Goal: Transaction & Acquisition: Book appointment/travel/reservation

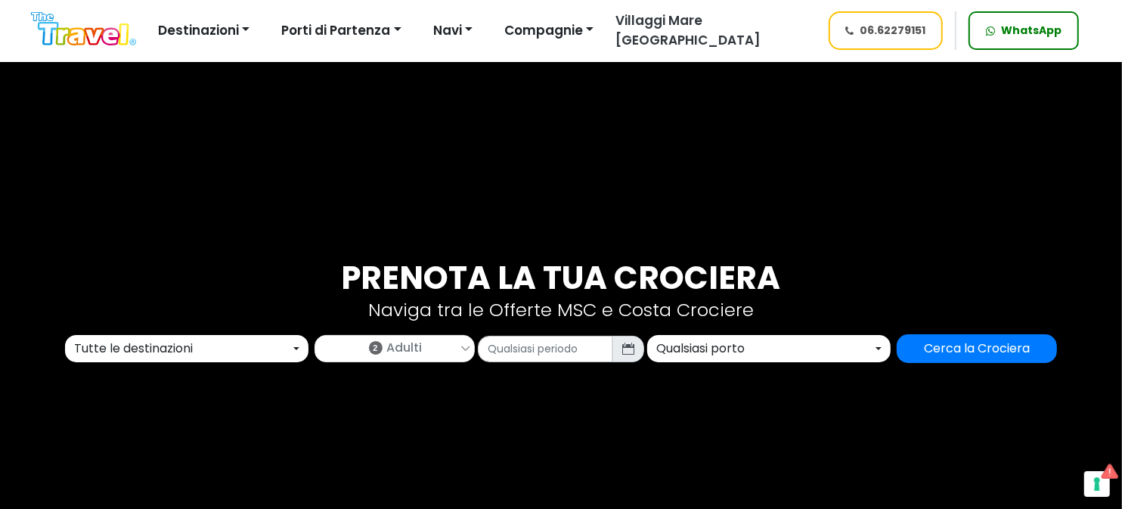
click at [236, 342] on div "Tutte le destinazioni" at bounding box center [182, 349] width 216 height 18
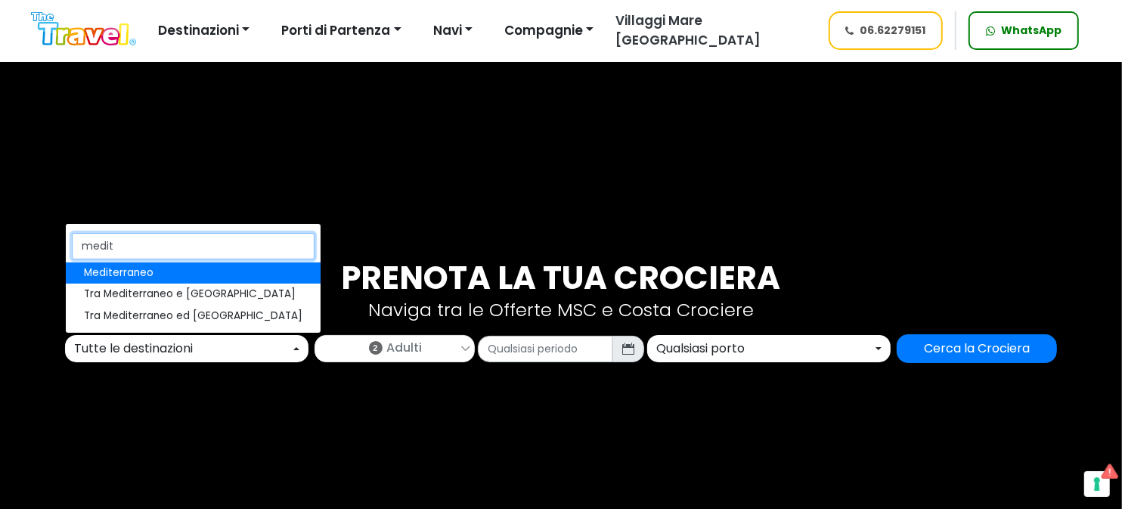
type input "medit"
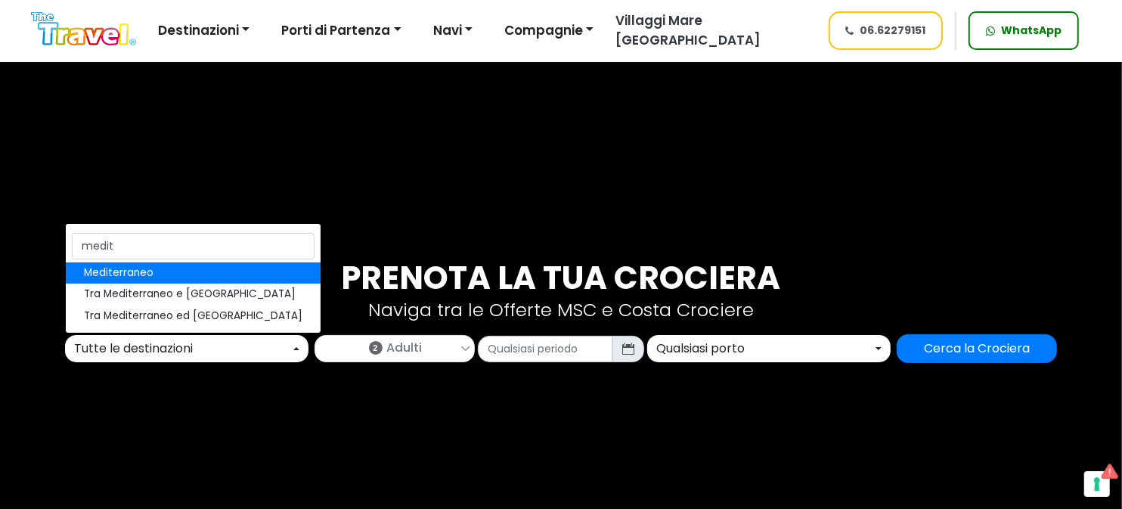
click at [176, 272] on link "Mediterraneo" at bounding box center [193, 272] width 255 height 21
select select "MED"
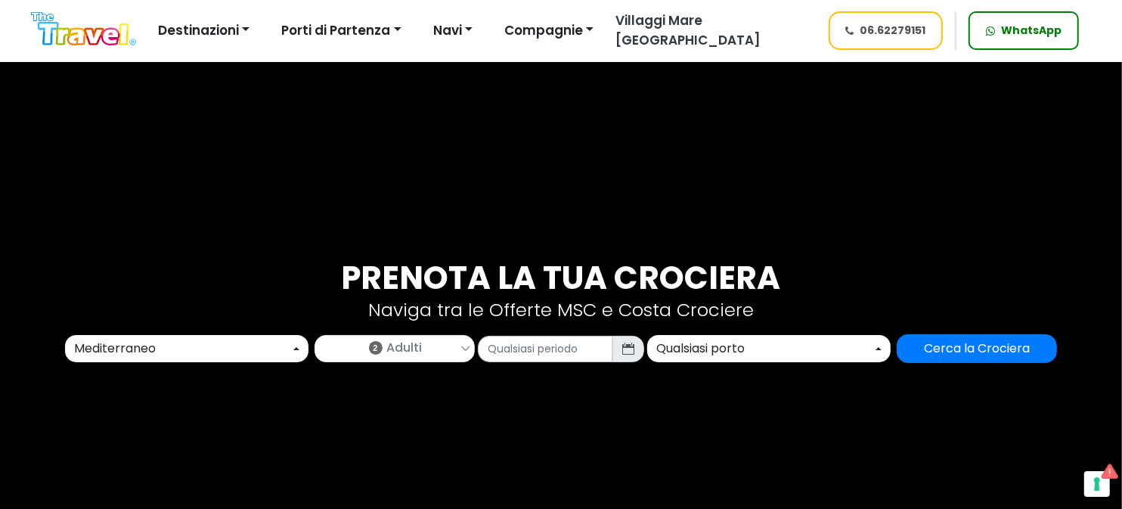
click at [399, 350] on span "Adulti" at bounding box center [405, 348] width 36 height 18
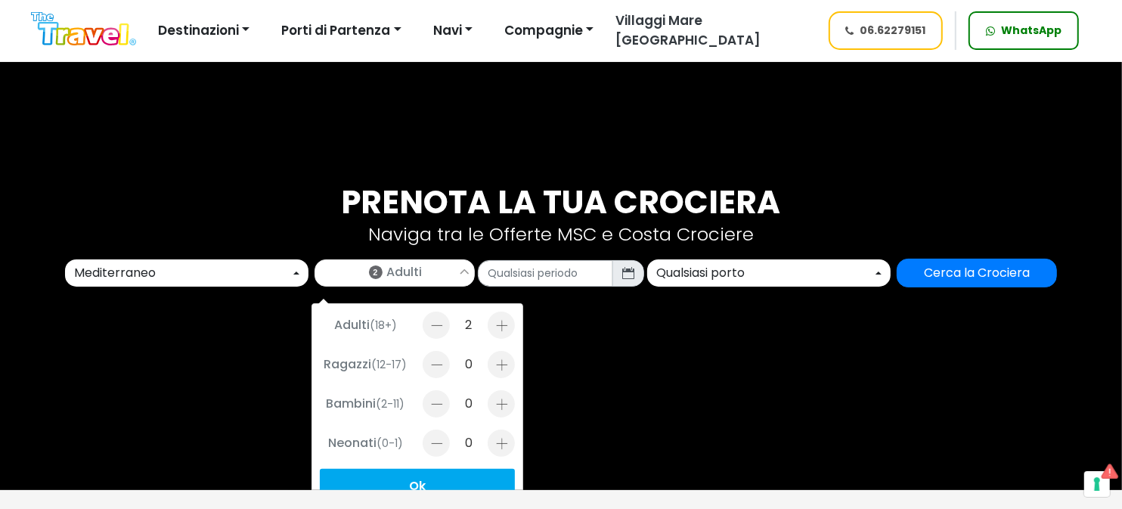
scroll to position [151, 0]
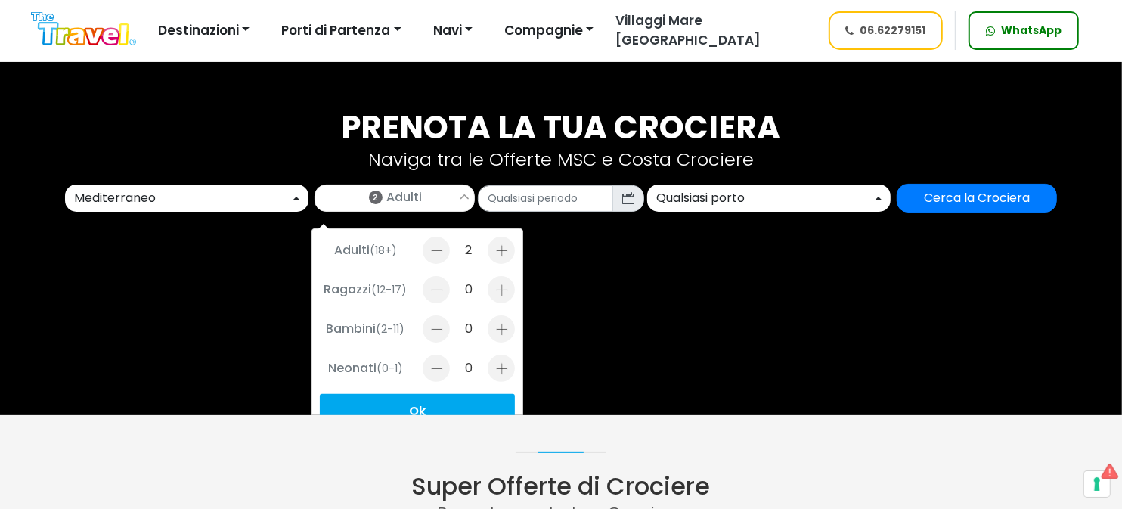
click at [505, 299] on div at bounding box center [501, 289] width 27 height 27
type input "1"
click at [500, 371] on div at bounding box center [501, 368] width 27 height 27
type input "1"
click at [718, 189] on div "Qualsiasi porto" at bounding box center [765, 198] width 216 height 18
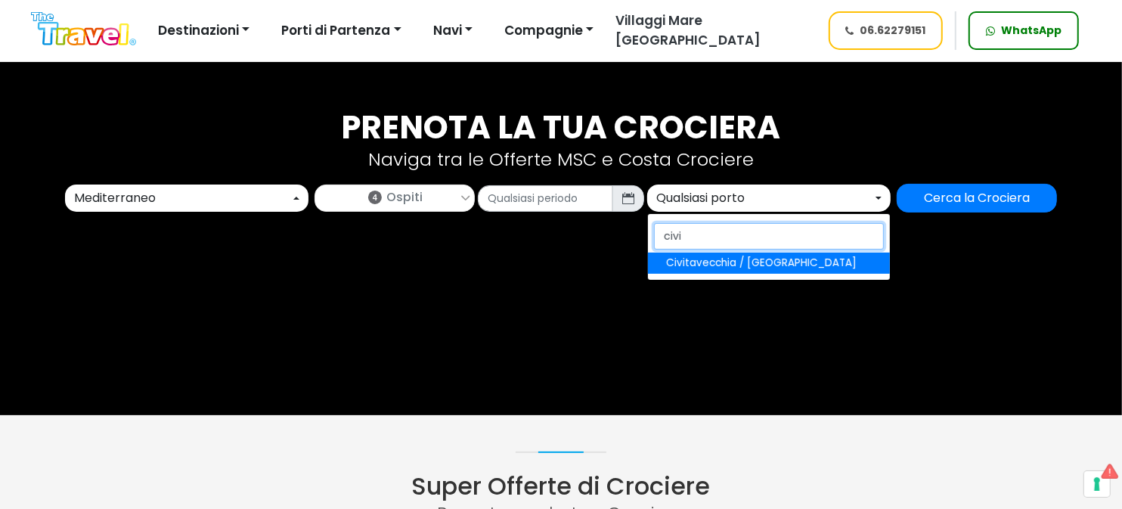
type input "civi"
click at [718, 265] on span "Civitavecchia / [GEOGRAPHIC_DATA]" at bounding box center [761, 263] width 191 height 15
select select "CIV"
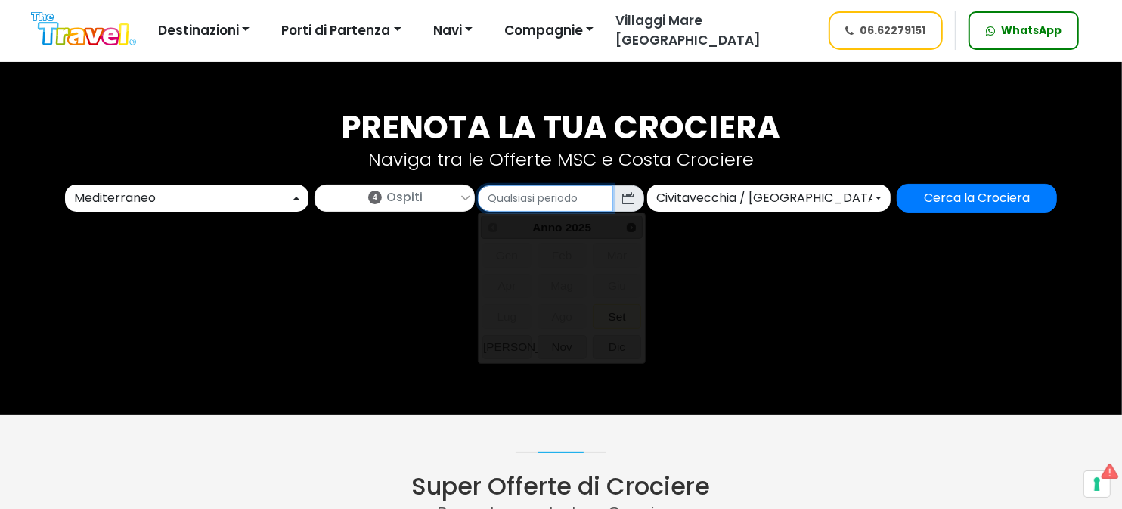
click at [565, 198] on input "text" at bounding box center [545, 198] width 135 height 26
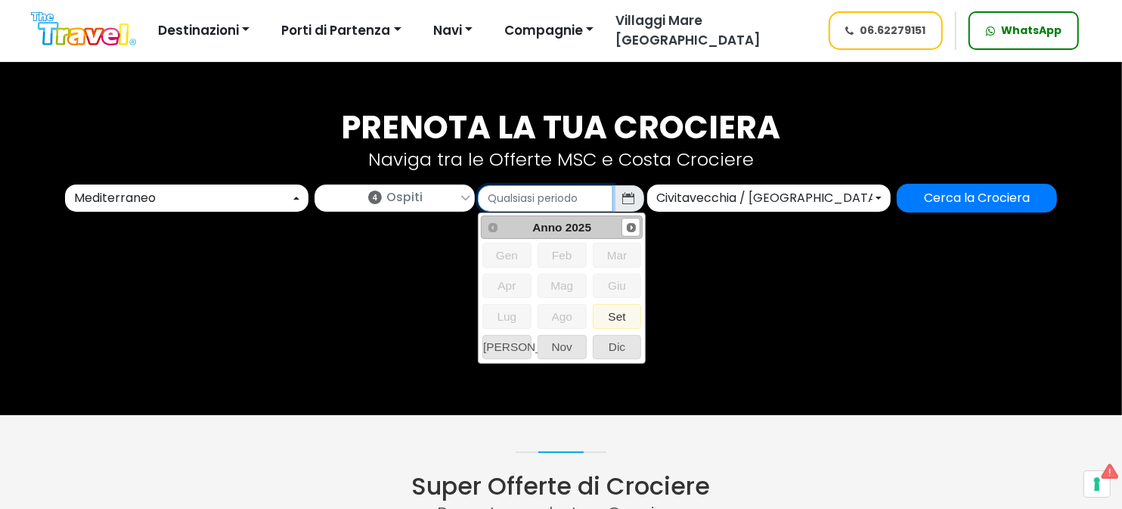
click at [632, 222] on span "Next" at bounding box center [632, 228] width 12 height 12
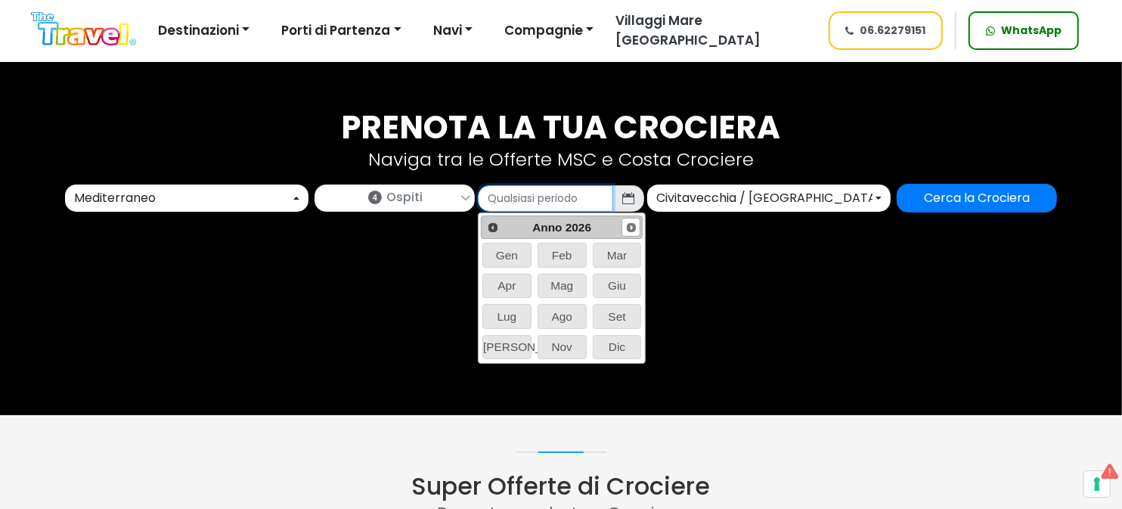
click at [631, 222] on span "Next" at bounding box center [632, 228] width 12 height 12
click at [495, 225] on span "Prev" at bounding box center [493, 228] width 12 height 12
click at [618, 311] on span "Set" at bounding box center [618, 316] width 48 height 23
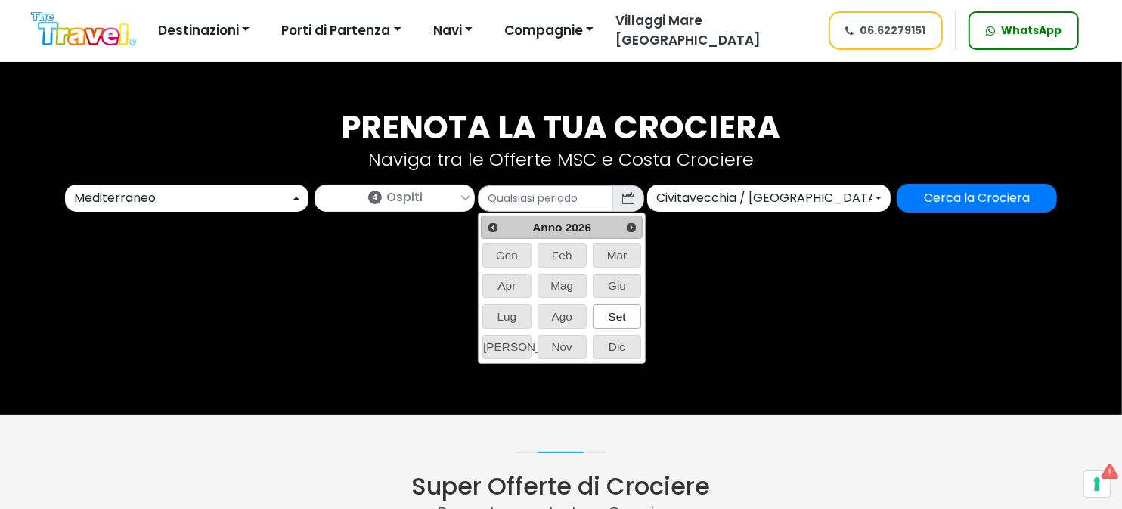
type input "09/2026"
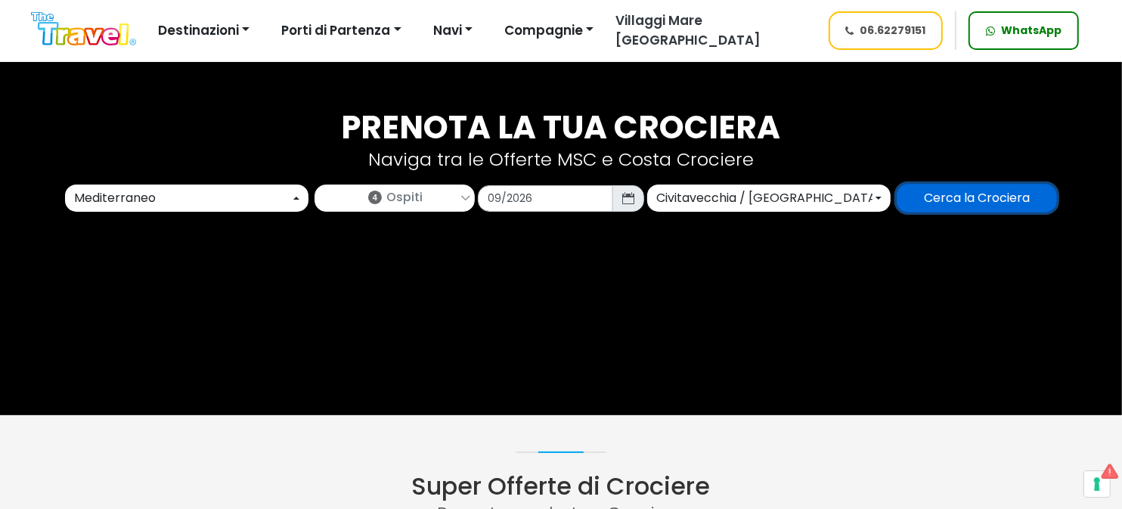
click at [967, 197] on input "Cerca la Crociera" at bounding box center [977, 198] width 160 height 29
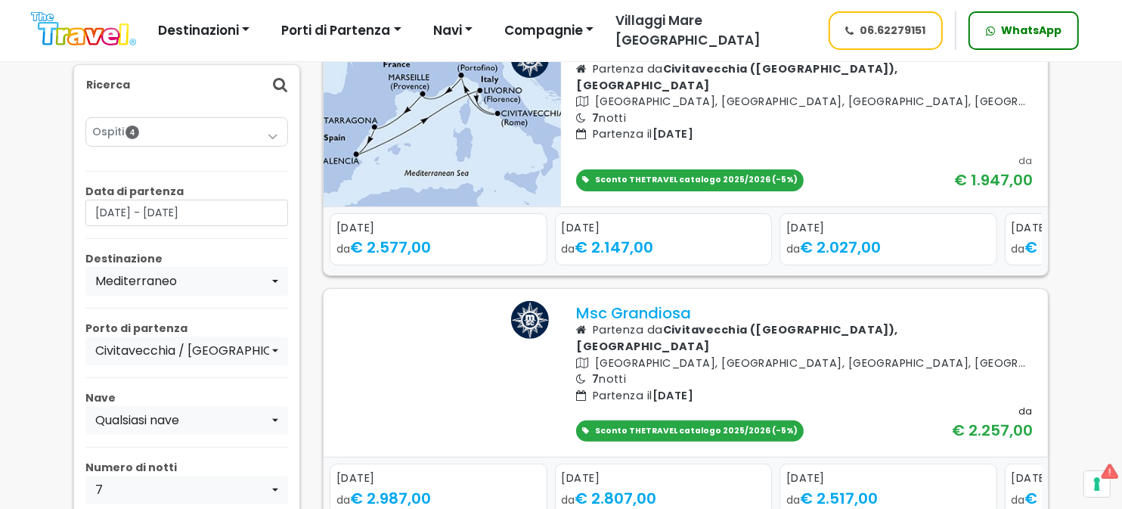
scroll to position [303, 0]
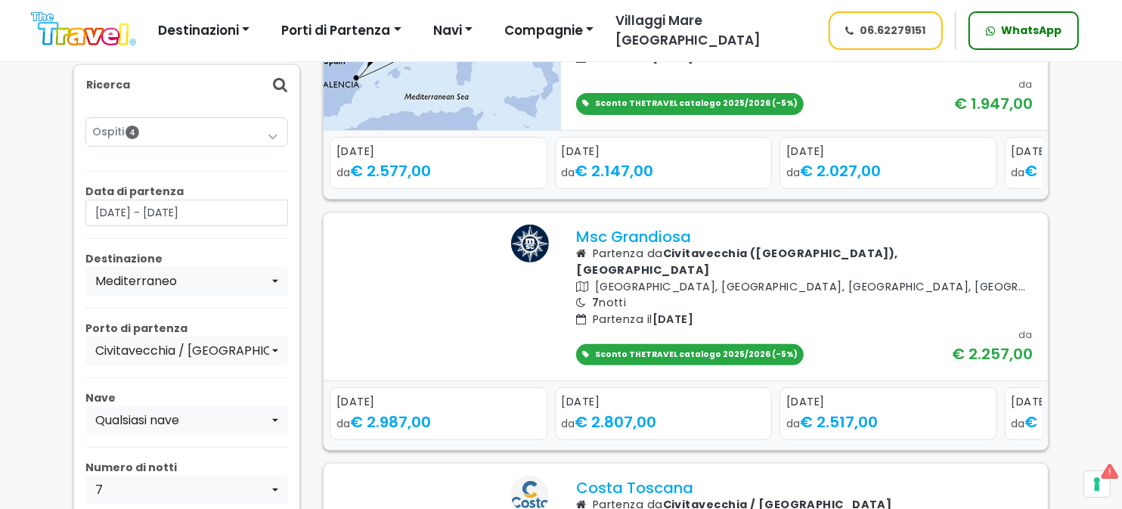
click at [1027, 433] on icon "Next slide" at bounding box center [1028, 435] width 8 height 11
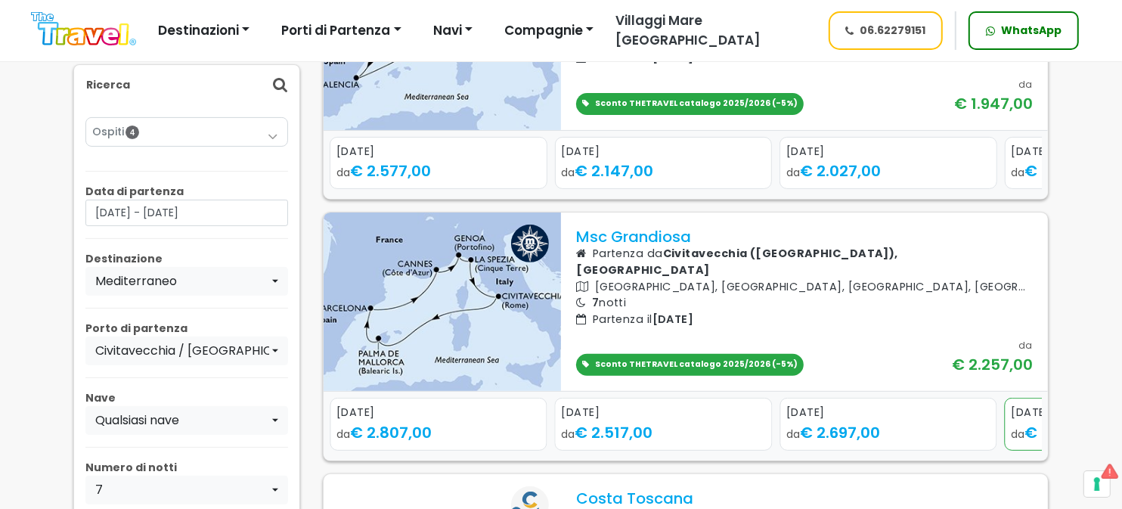
click at [1027, 433] on icon "Next slide" at bounding box center [1028, 435] width 8 height 11
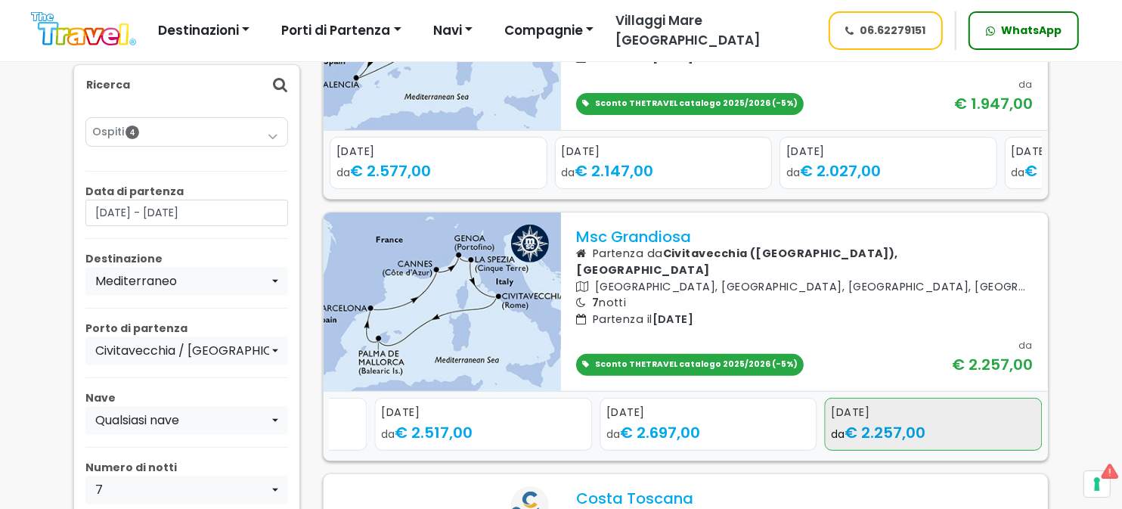
click at [887, 426] on span "€ 2.257,00" at bounding box center [886, 432] width 81 height 21
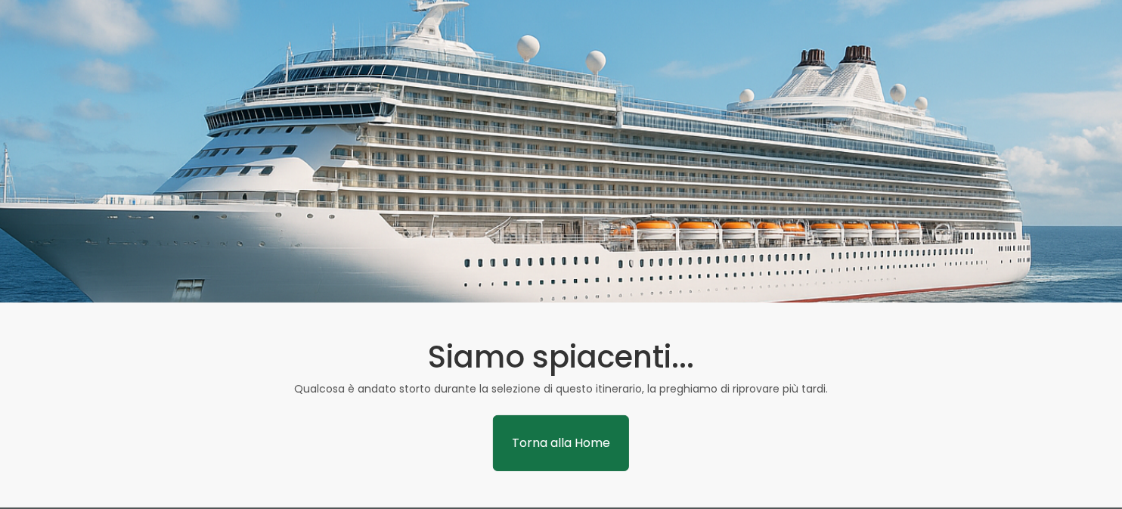
click at [560, 449] on link "Torna alla Home" at bounding box center [561, 443] width 136 height 56
